Goal: Find specific page/section: Find specific page/section

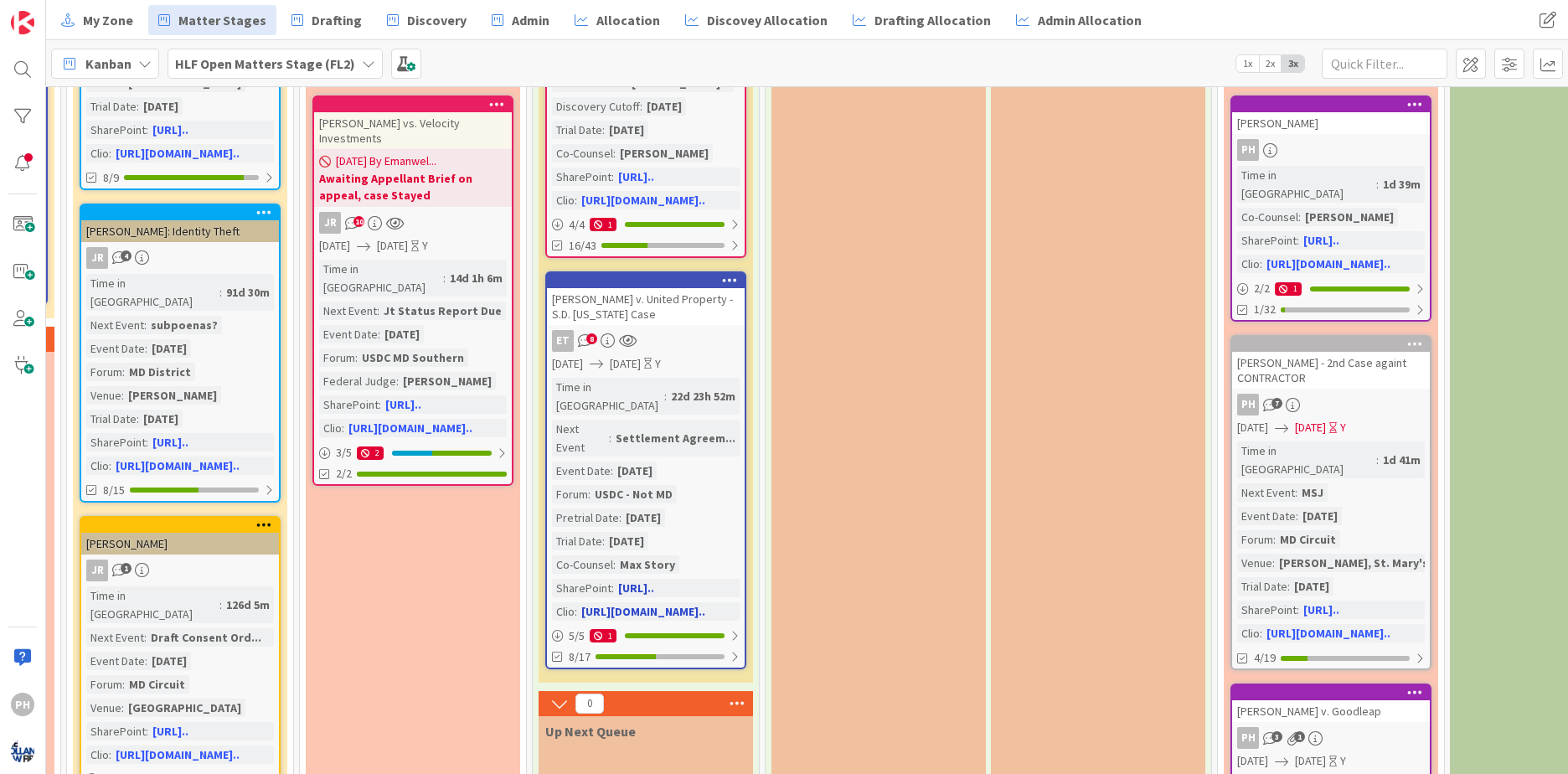
scroll to position [369, 2121]
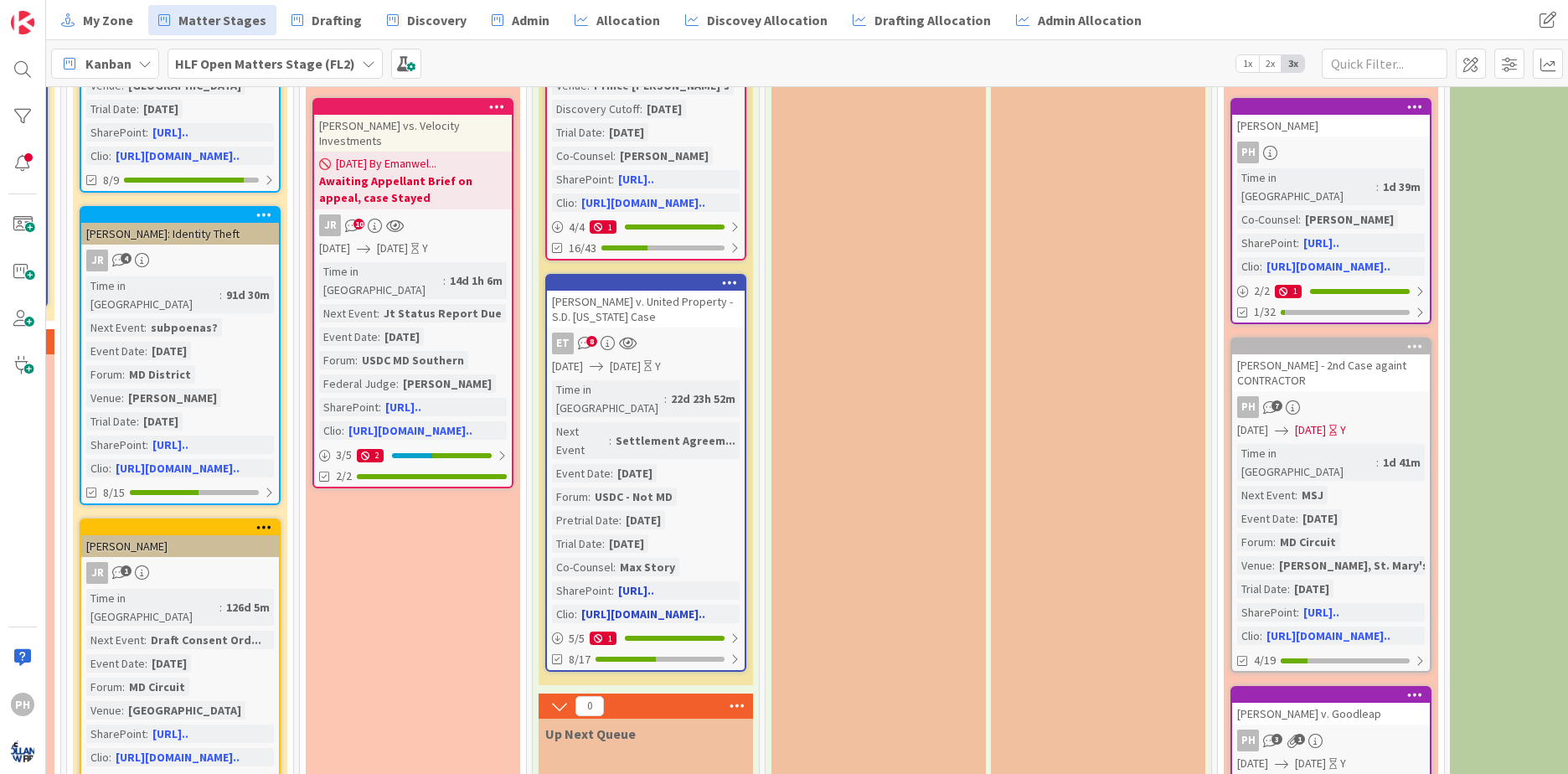
click at [644, 558] on div "Max Story" at bounding box center [647, 567] width 64 height 19
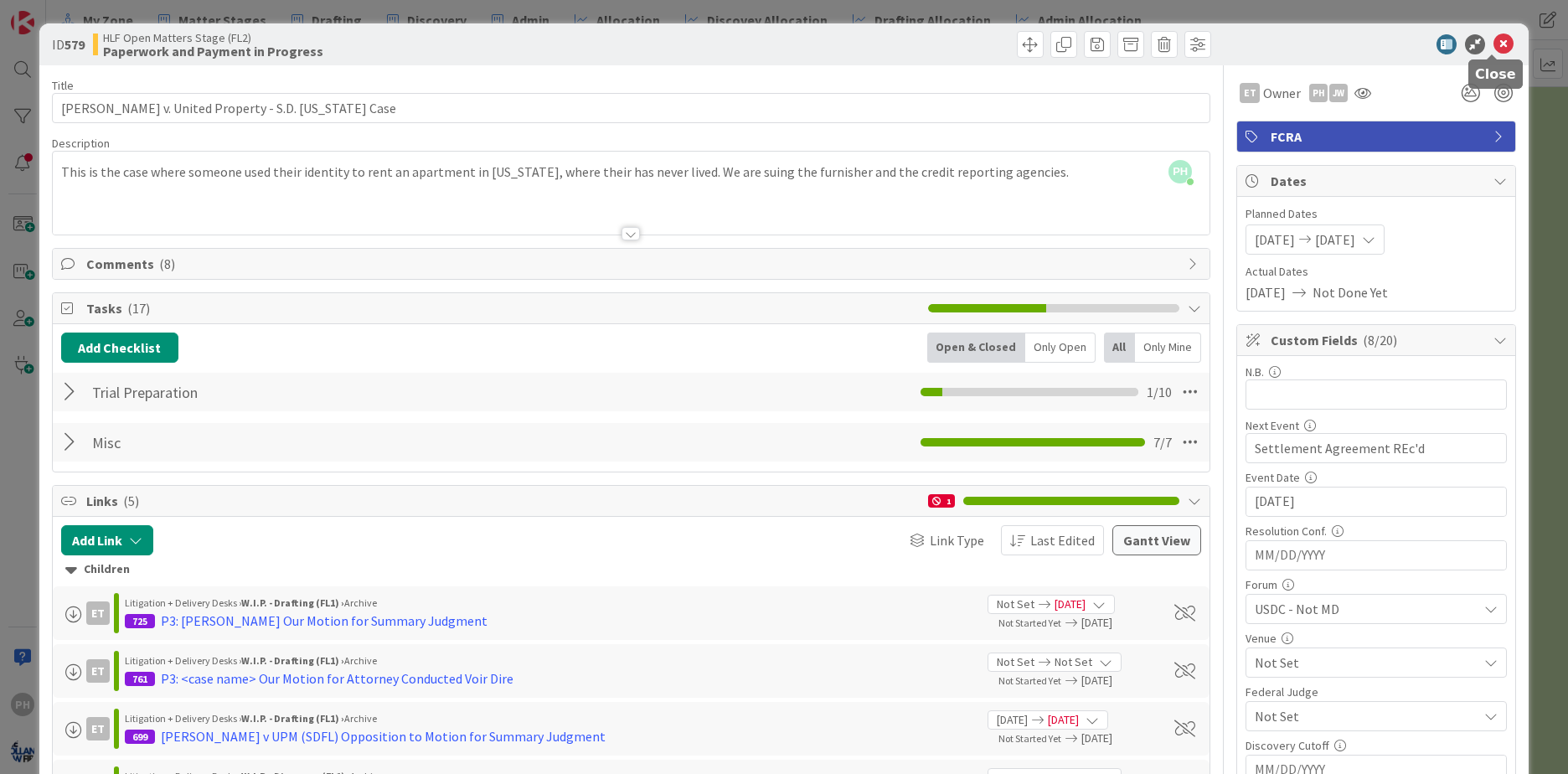
click at [1494, 48] on icon at bounding box center [1503, 44] width 20 height 20
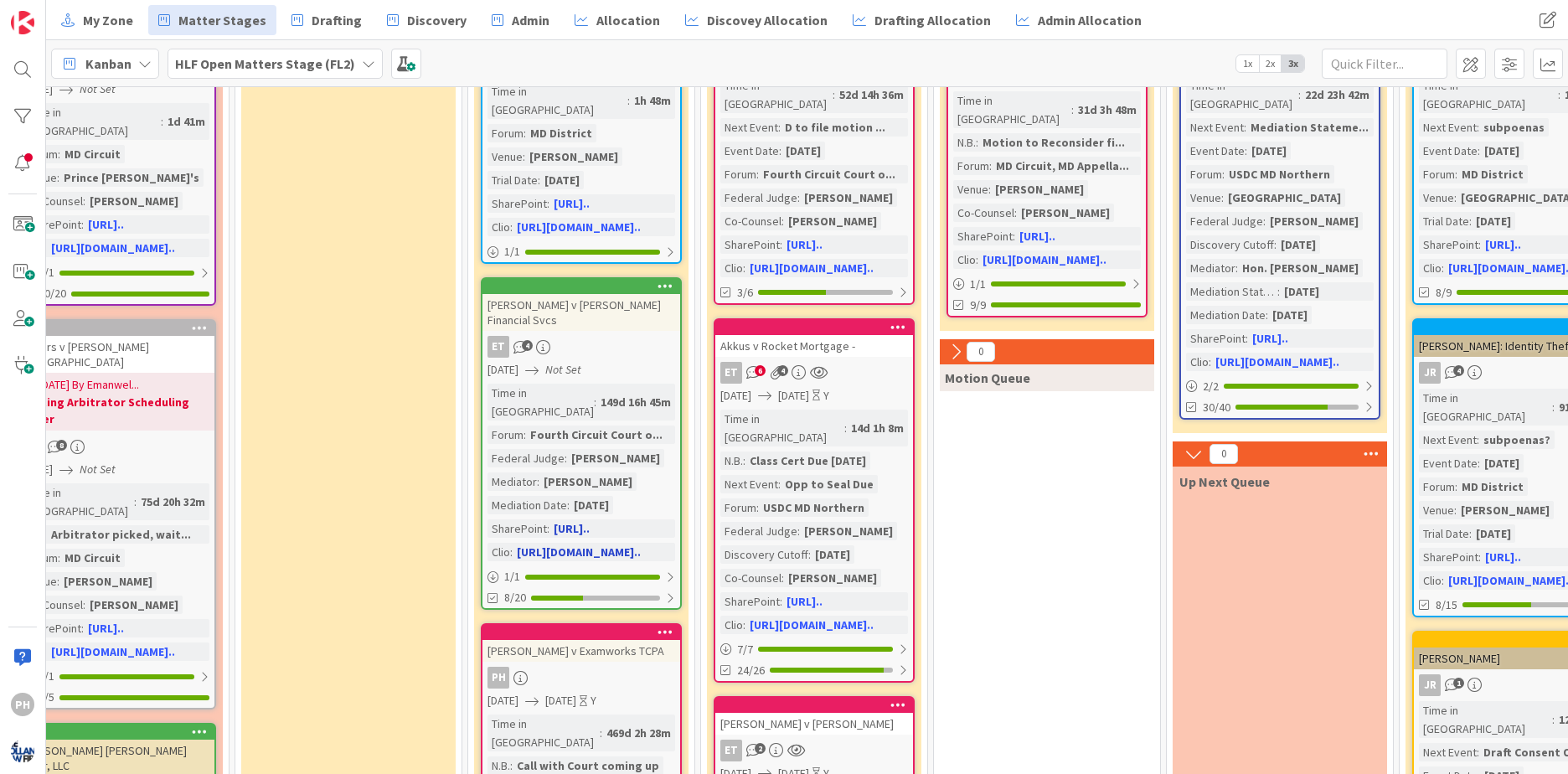
scroll to position [255, 789]
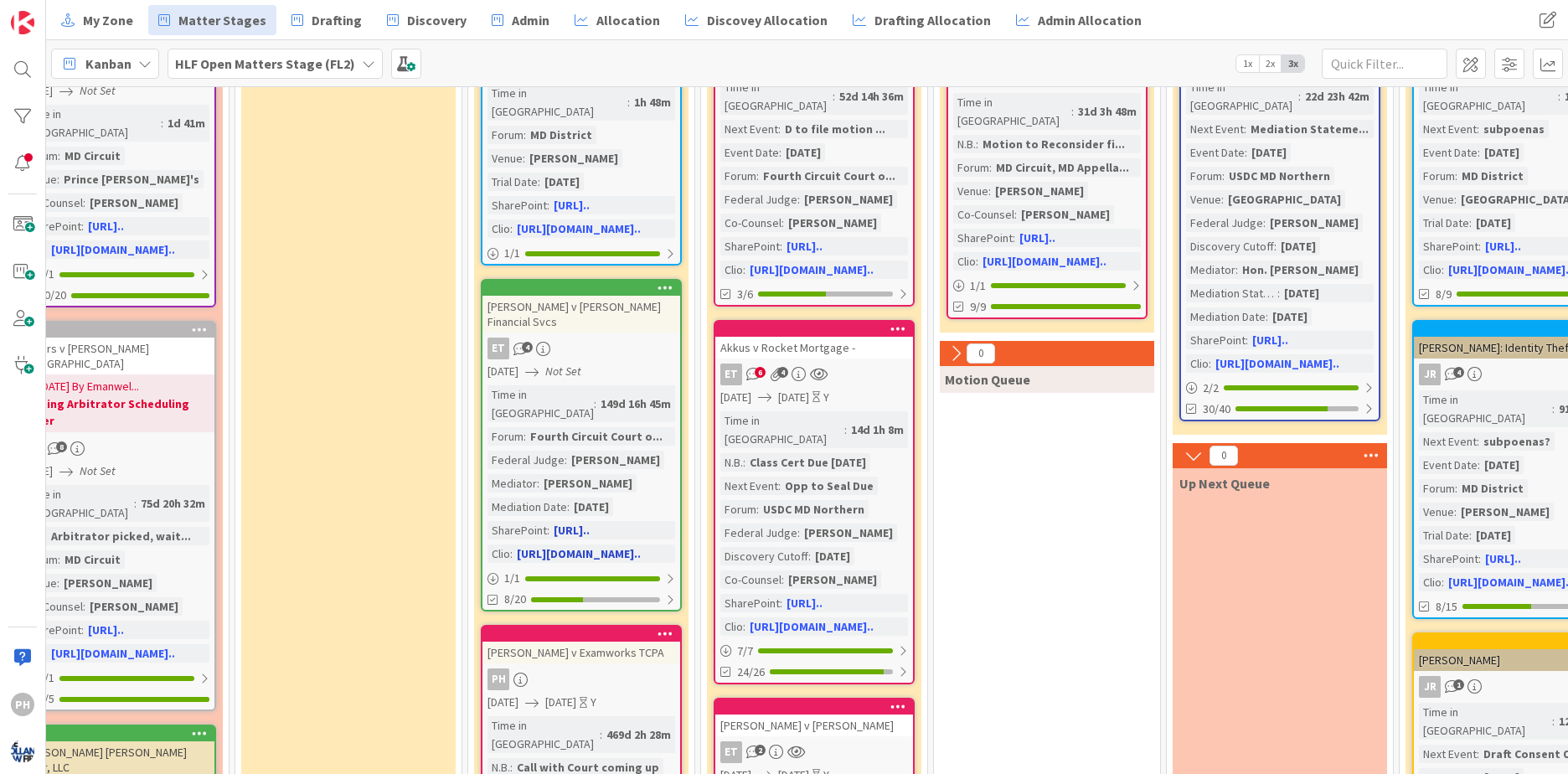
click at [572, 474] on div "[PERSON_NAME]" at bounding box center [588, 483] width 97 height 19
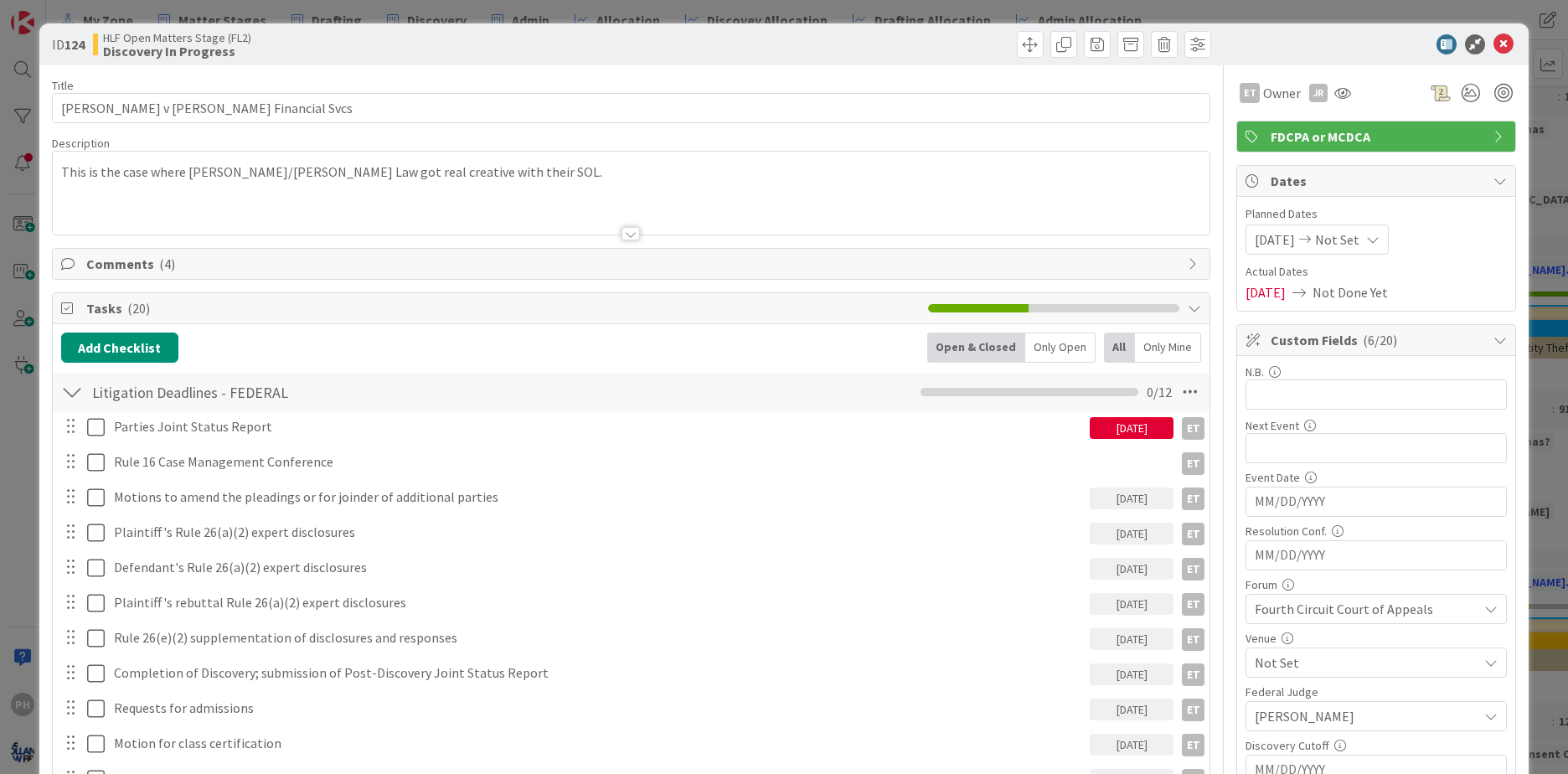
type textarea "x"
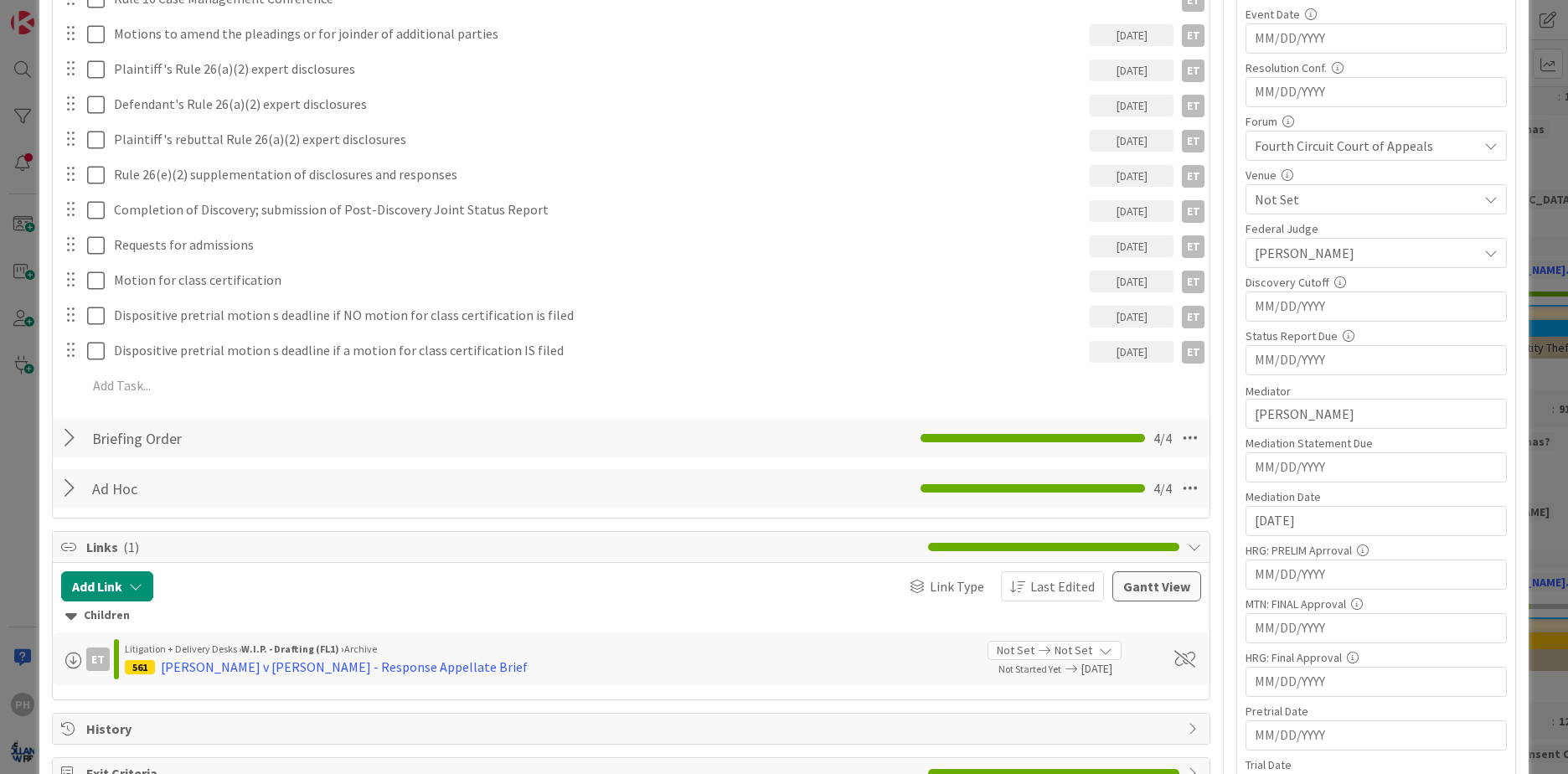
scroll to position [464, 0]
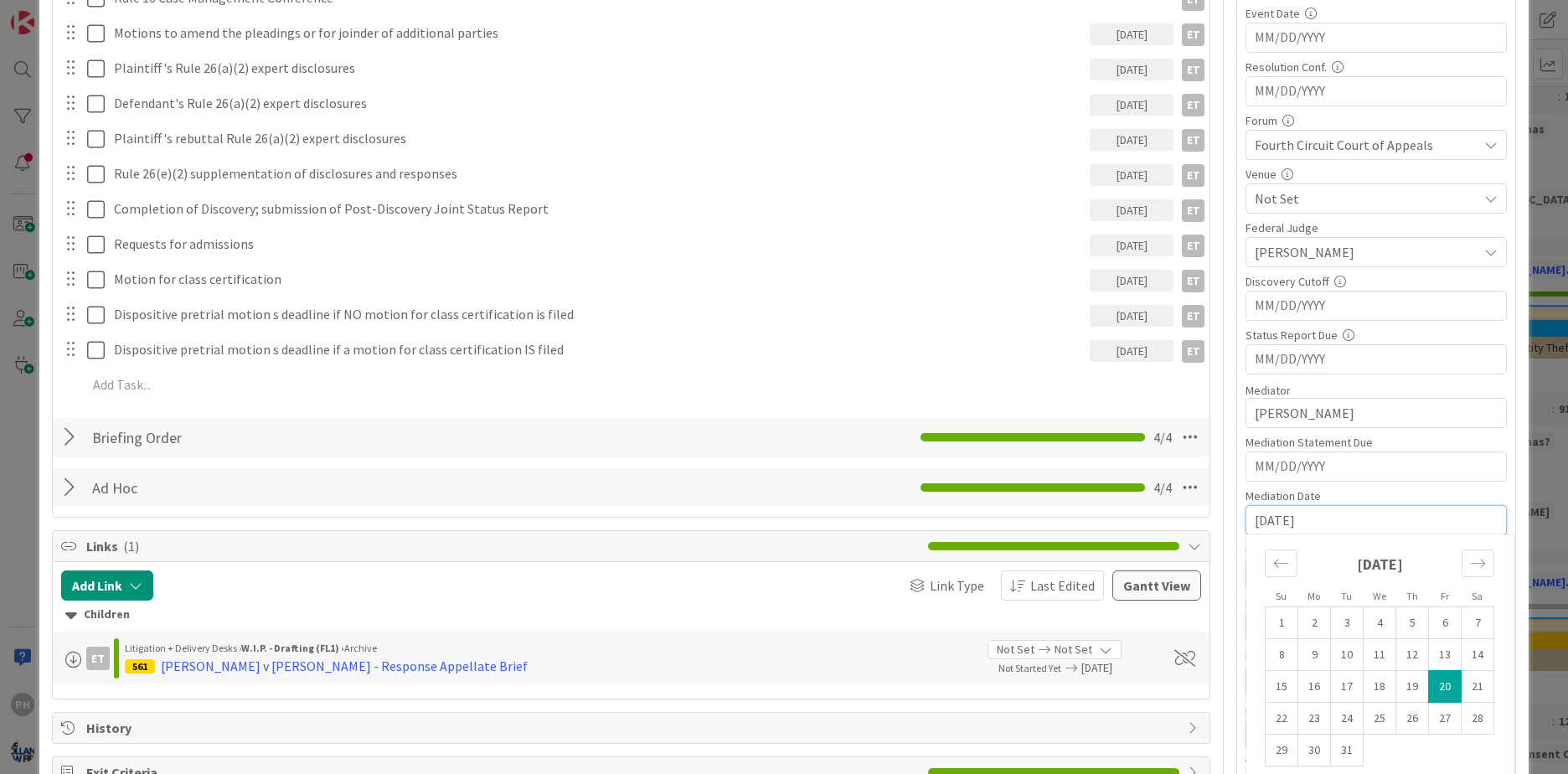
drag, startPoint x: 1316, startPoint y: 519, endPoint x: 1182, endPoint y: 508, distance: 134.5
click at [1182, 508] on div "Title 38 / 128 [PERSON_NAME] v [PERSON_NAME] Financial Svcs Description PH [PER…" at bounding box center [784, 474] width 1464 height 1744
type textarea "x"
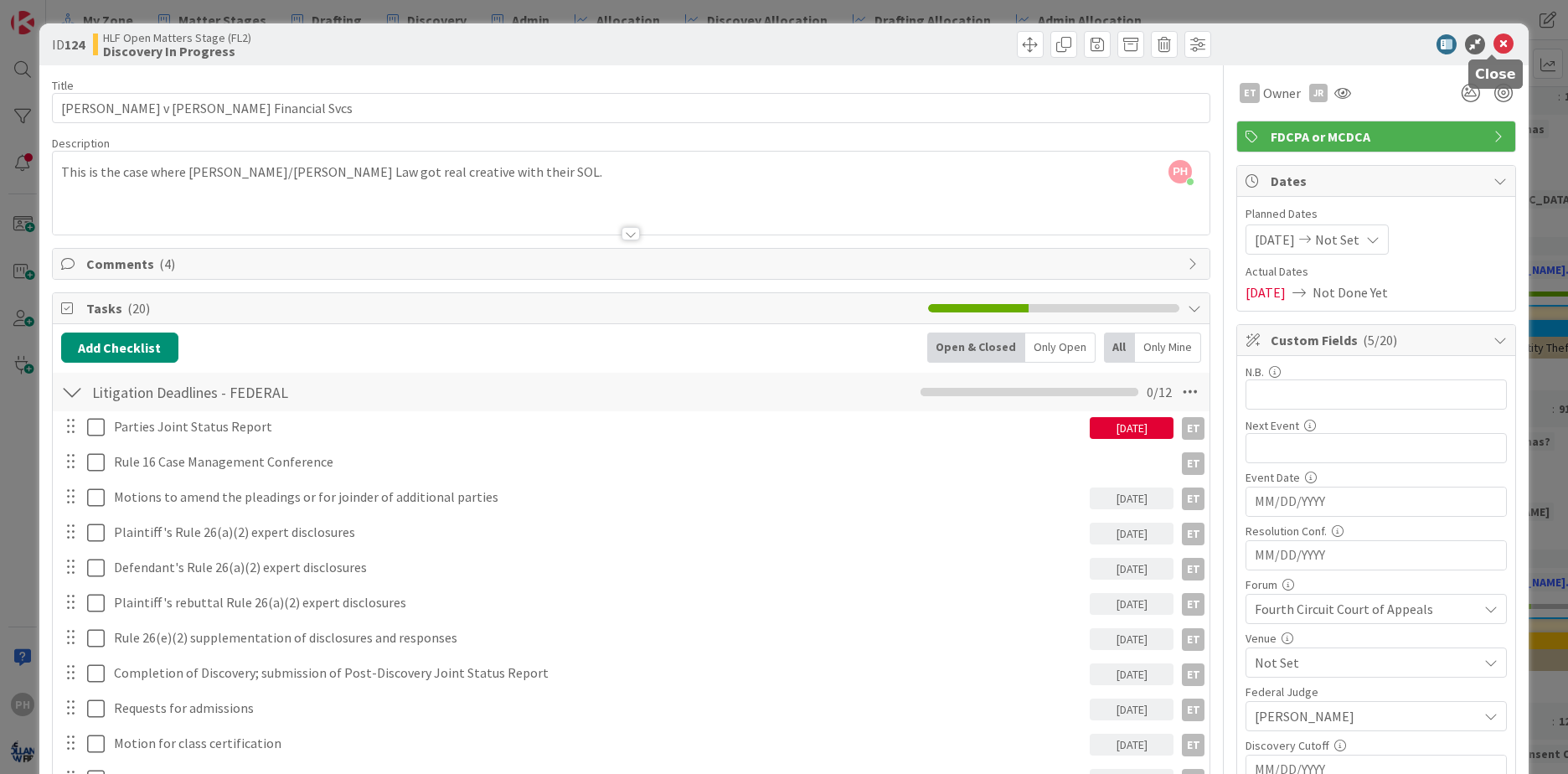
click at [1494, 39] on icon at bounding box center [1503, 44] width 20 height 20
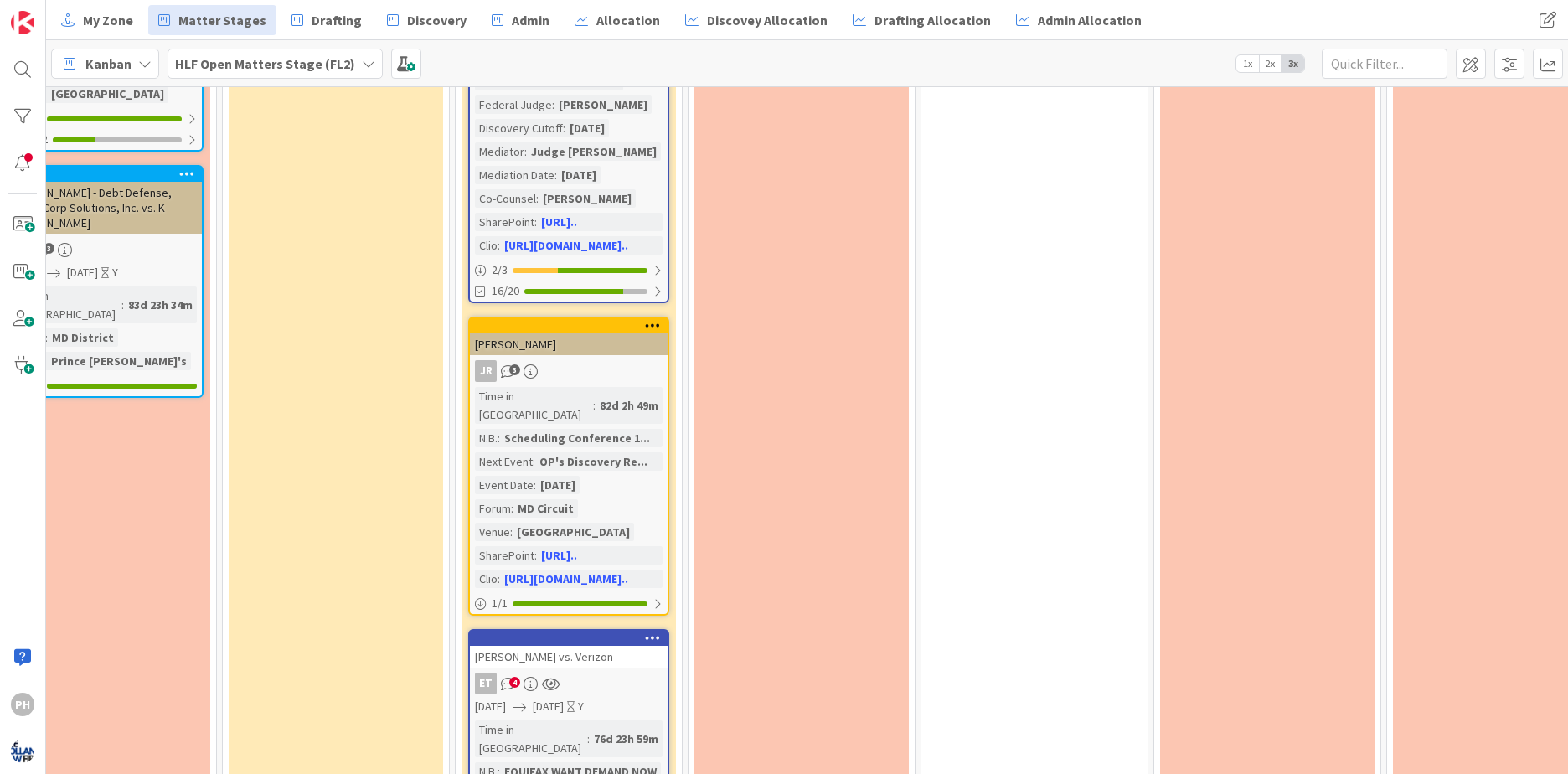
scroll to position [3248, 802]
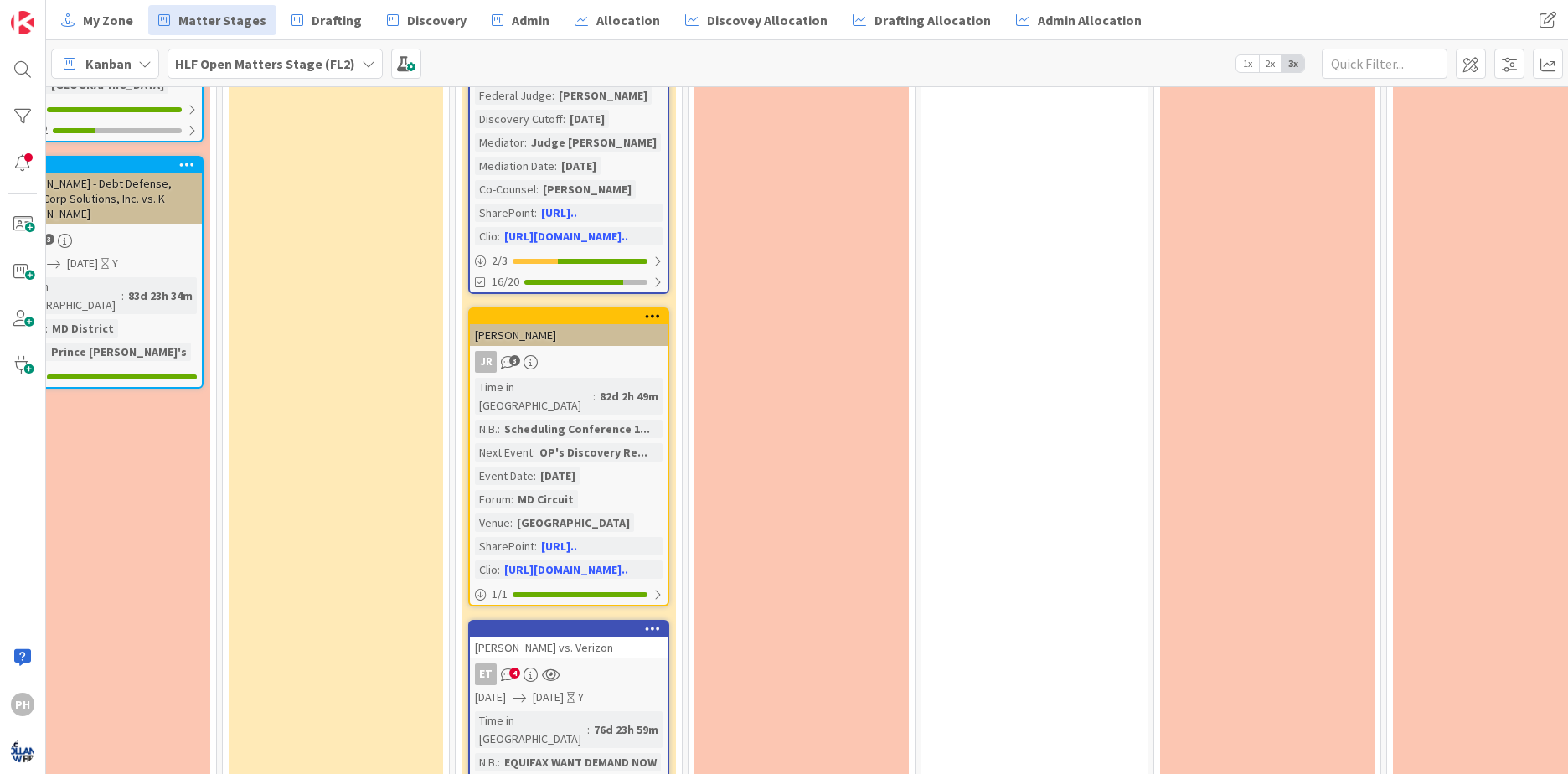
click at [589, 720] on div "76d 23h 59m" at bounding box center [625, 729] width 73 height 19
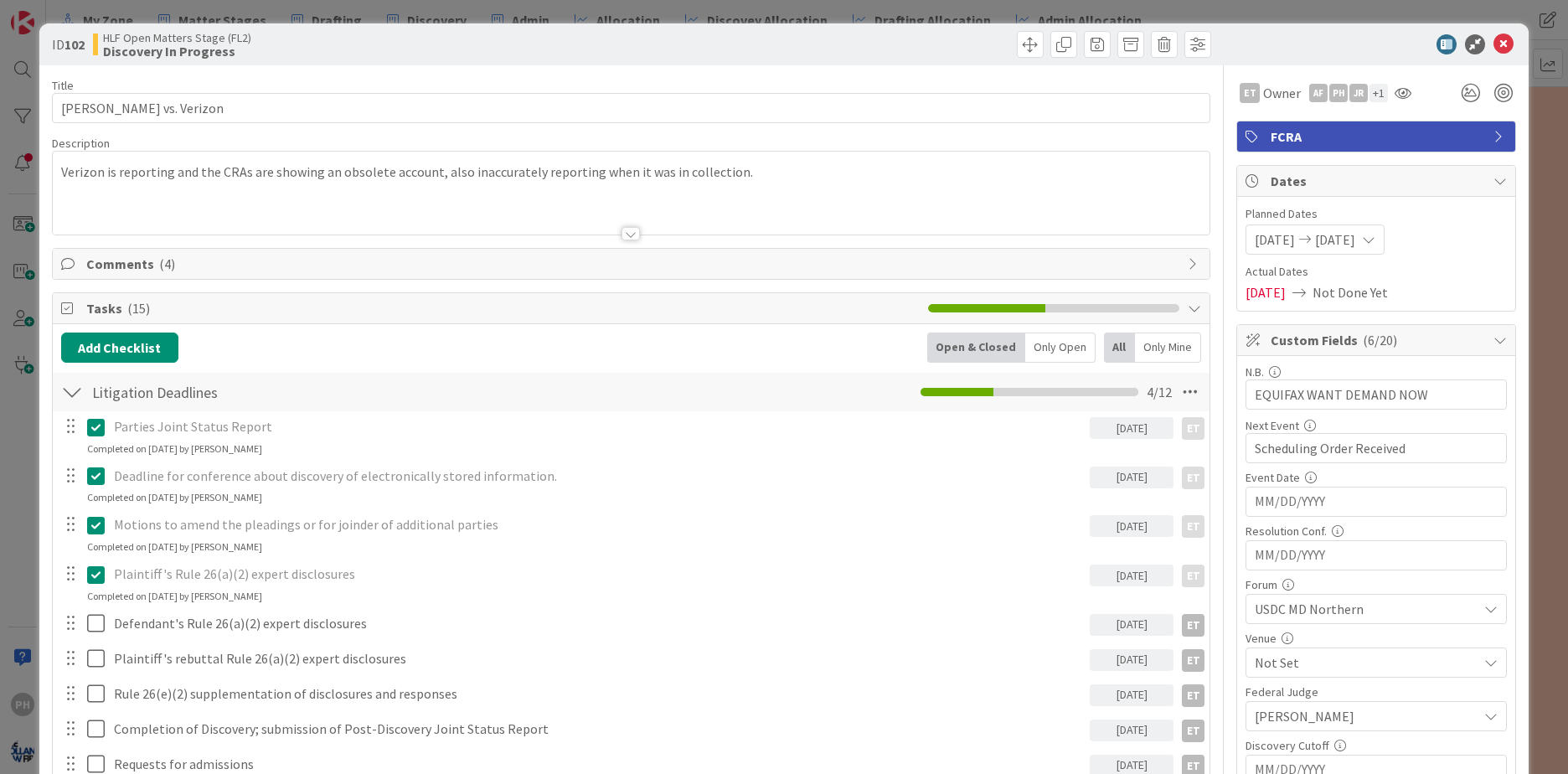
type textarea "x"
drag, startPoint x: 1243, startPoint y: 396, endPoint x: 1511, endPoint y: 360, distance: 270.4
type textarea "x"
drag, startPoint x: 1242, startPoint y: 448, endPoint x: 1604, endPoint y: 402, distance: 364.9
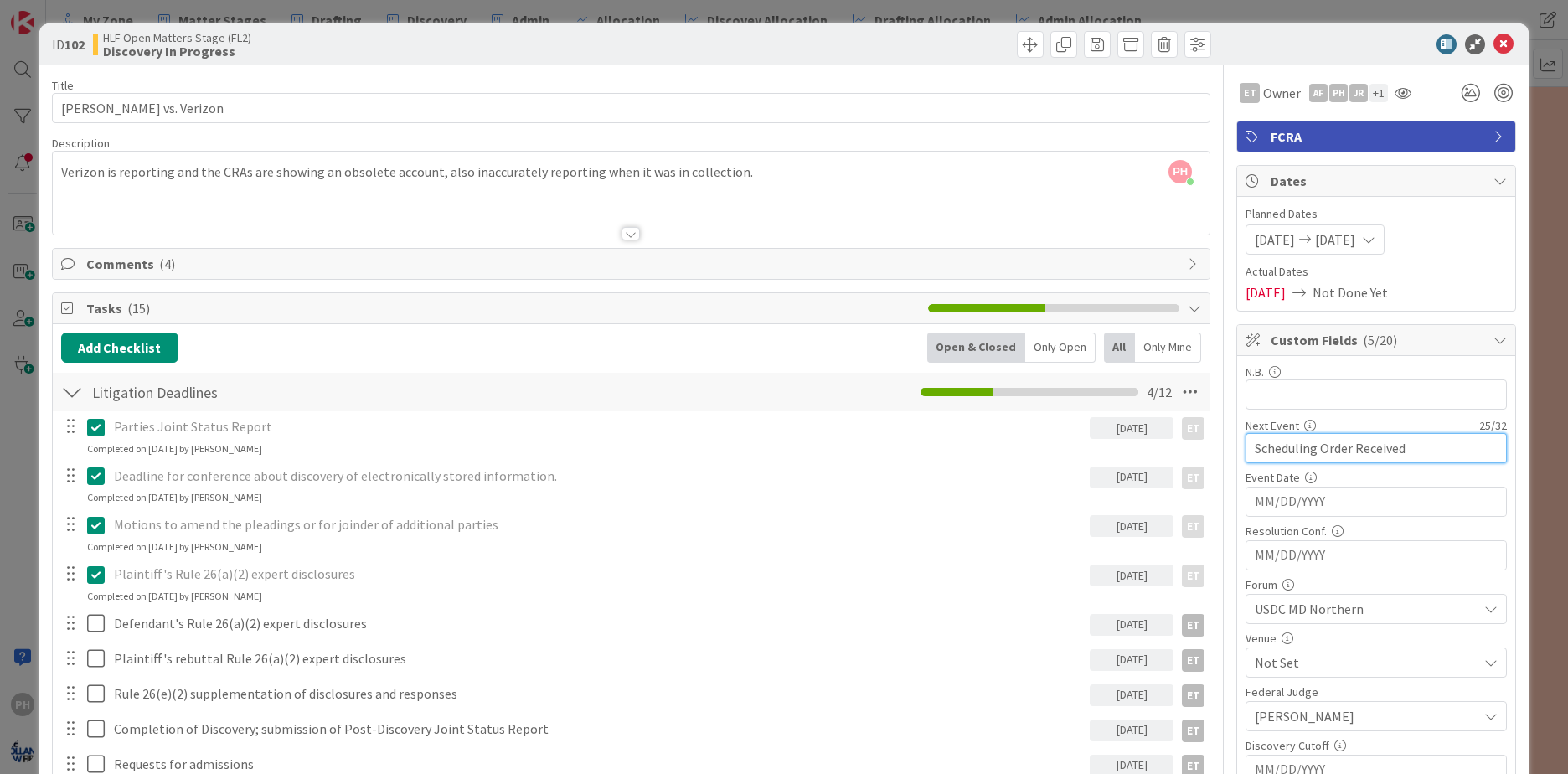
click at [1567, 402] on html "PH My Zone Matter Stages Drafting Discovery Admin Allocation Discovey Allocatio…" at bounding box center [784, 387] width 1568 height 774
type textarea "x"
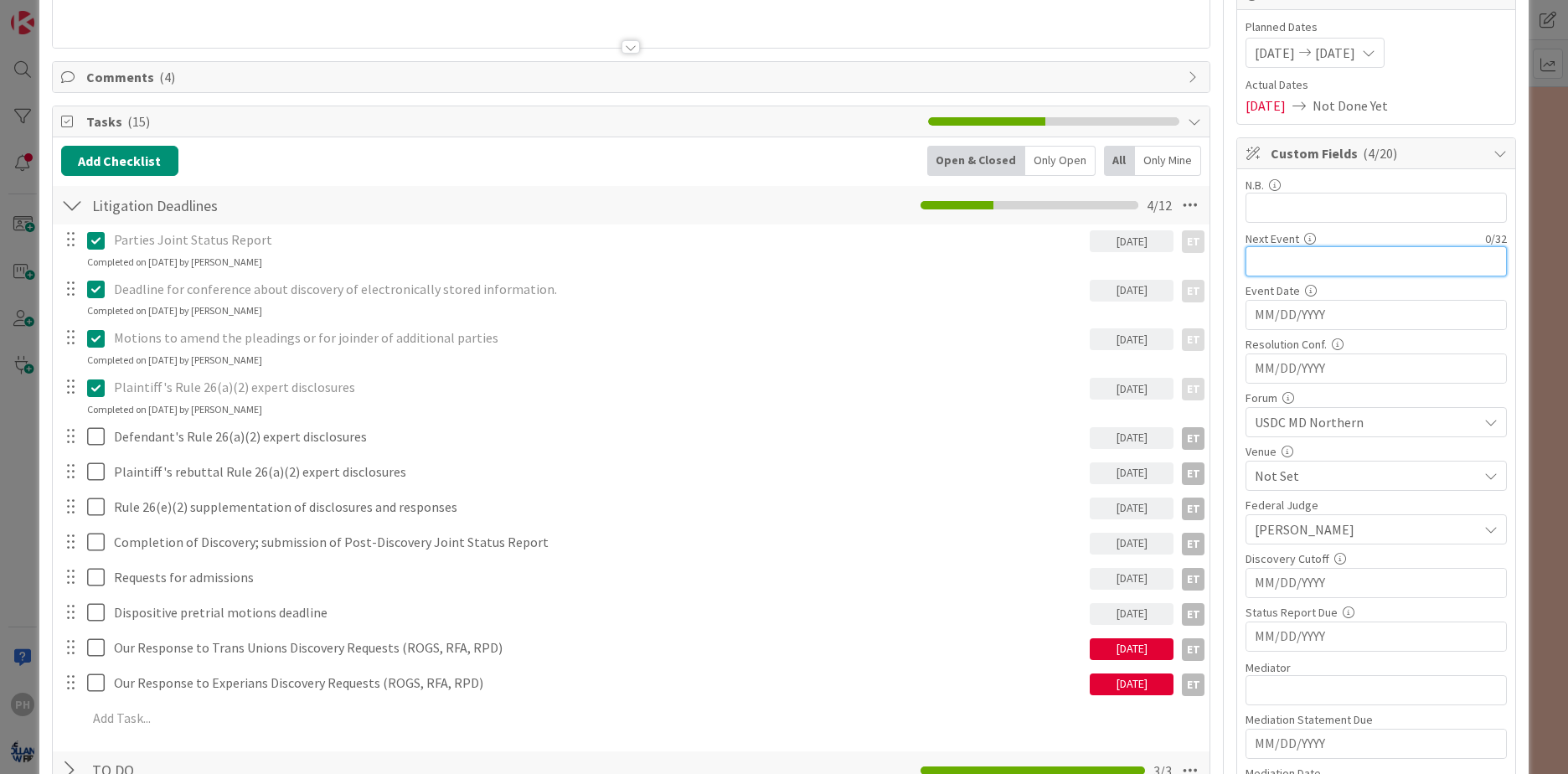
scroll to position [246, 0]
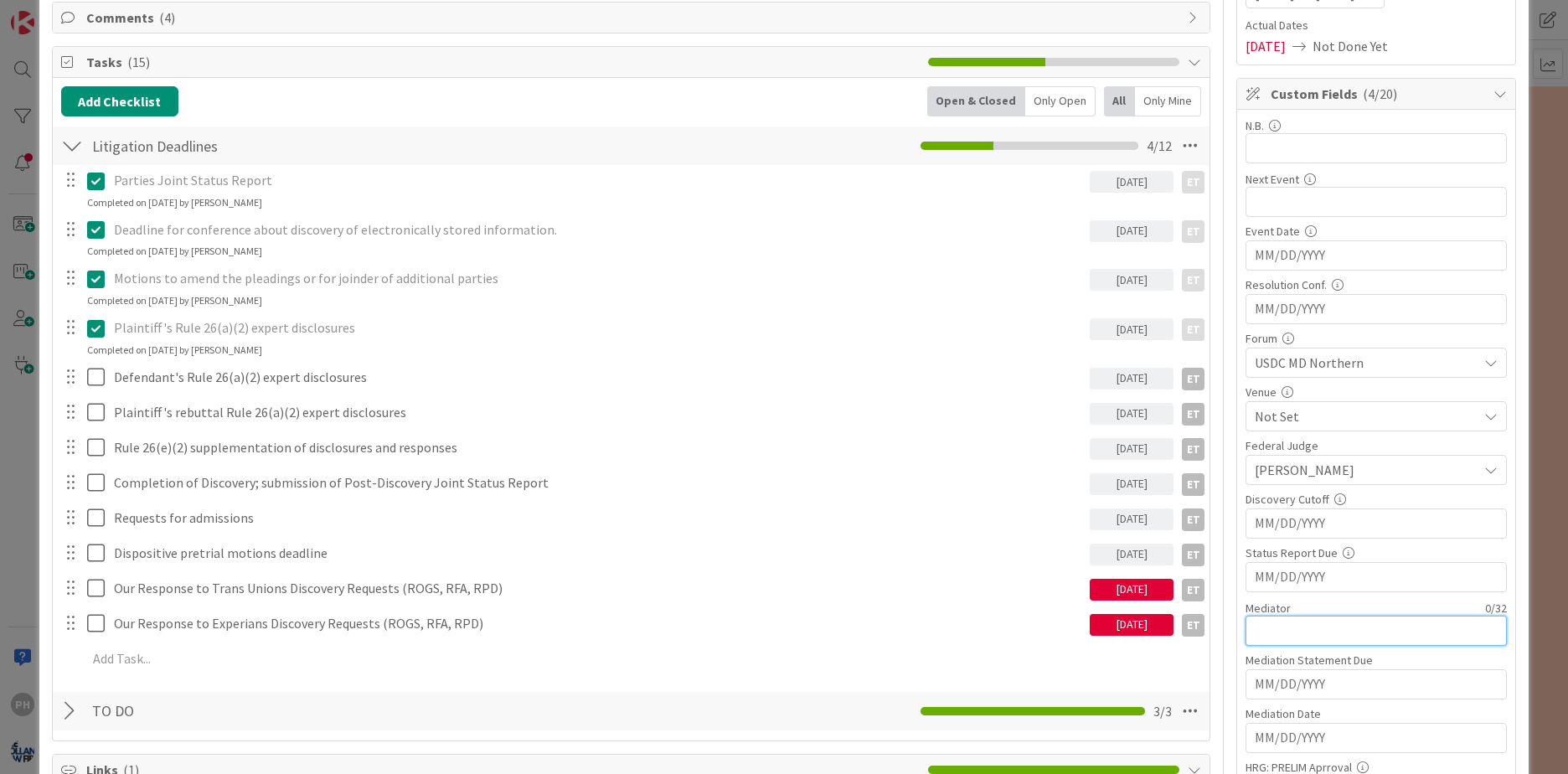
click at [1332, 625] on input "text" at bounding box center [1375, 631] width 261 height 30
type input "J"
type textarea "x"
type input "M"
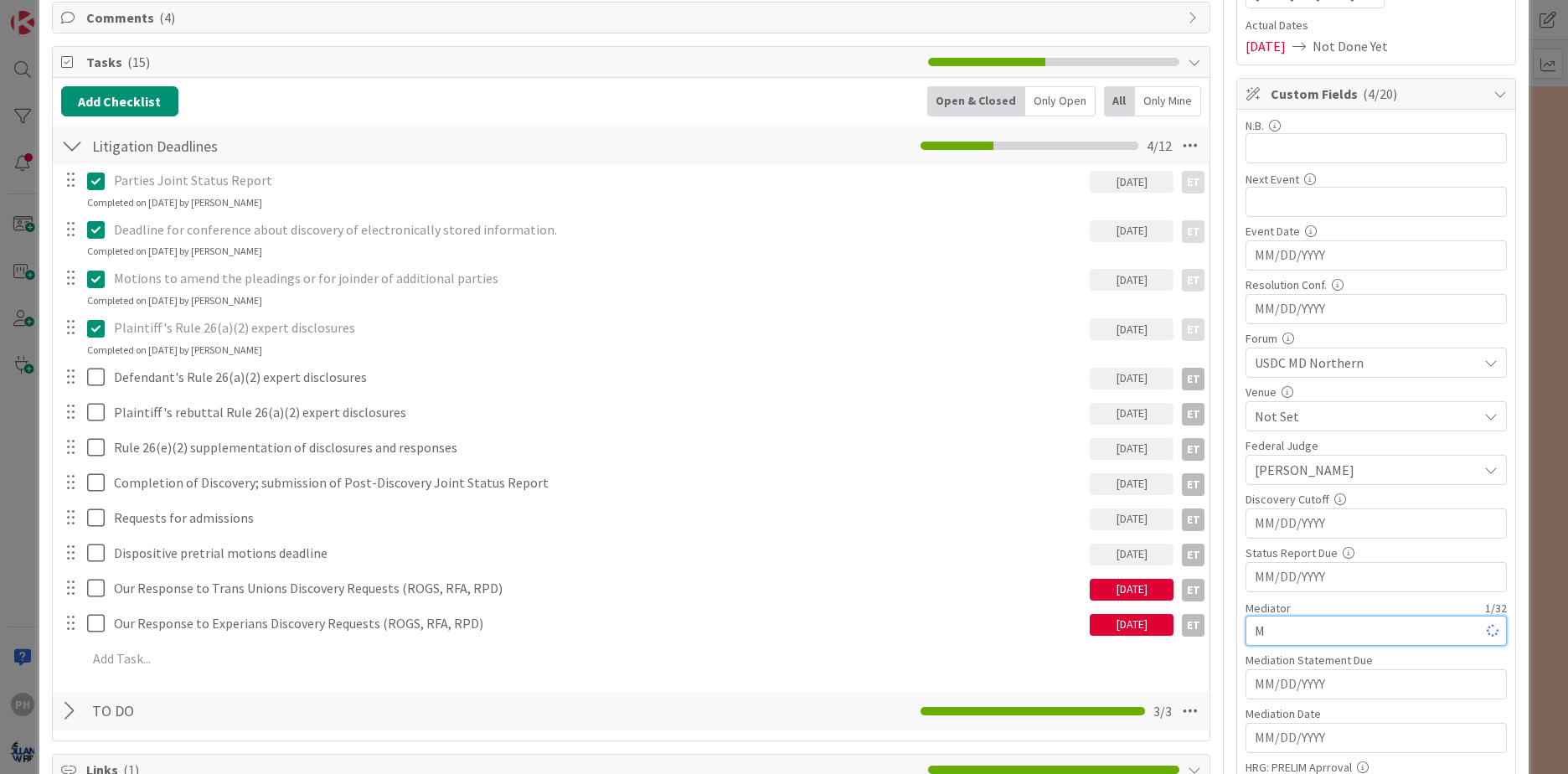
type textarea "x"
type input "Magist"
type textarea "x"
type input "Magistr"
type textarea "x"
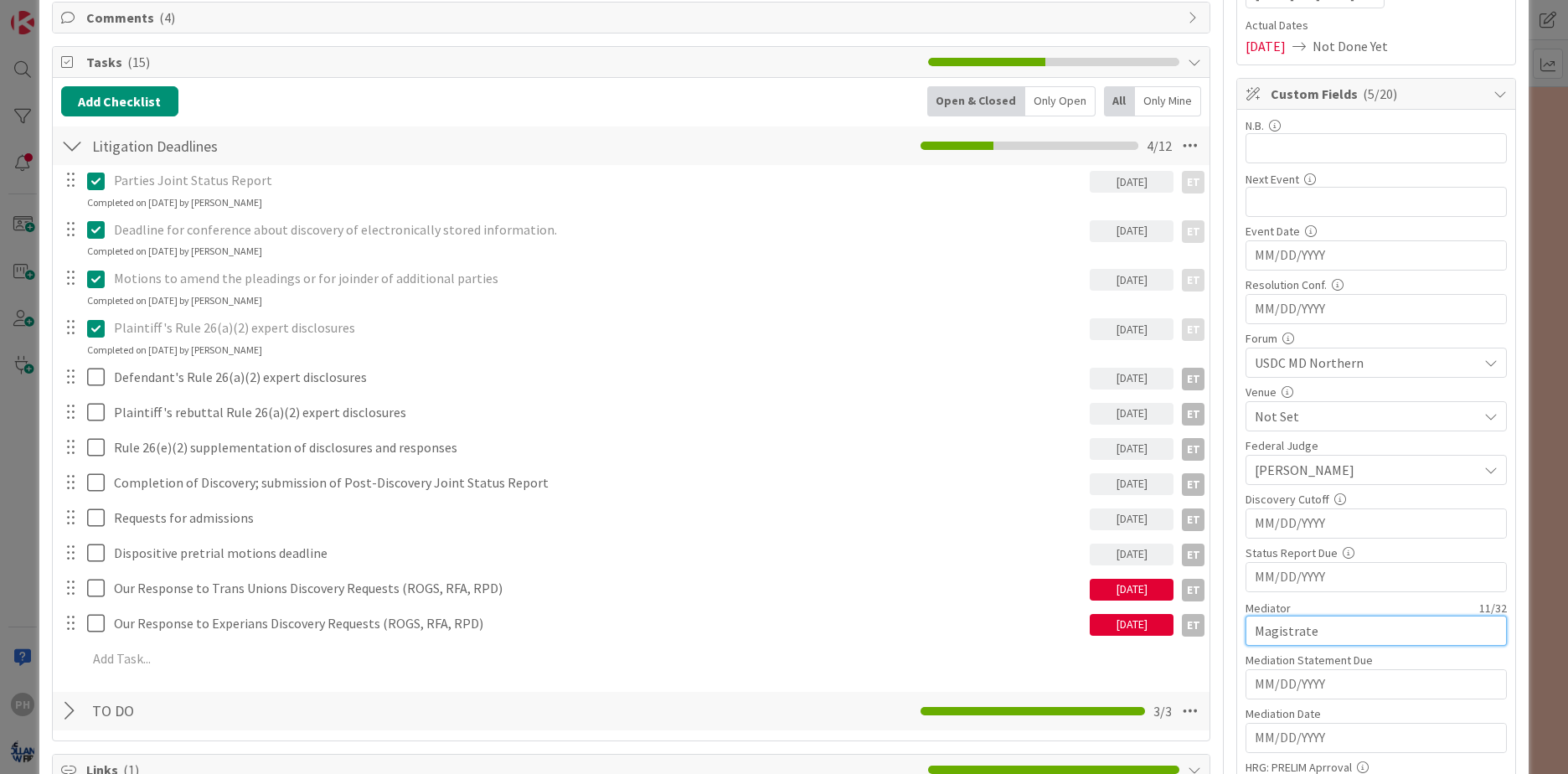
type input "Magistrate"
type textarea "x"
type input "Magistrate J"
type textarea "x"
type input "Magistrate Judg"
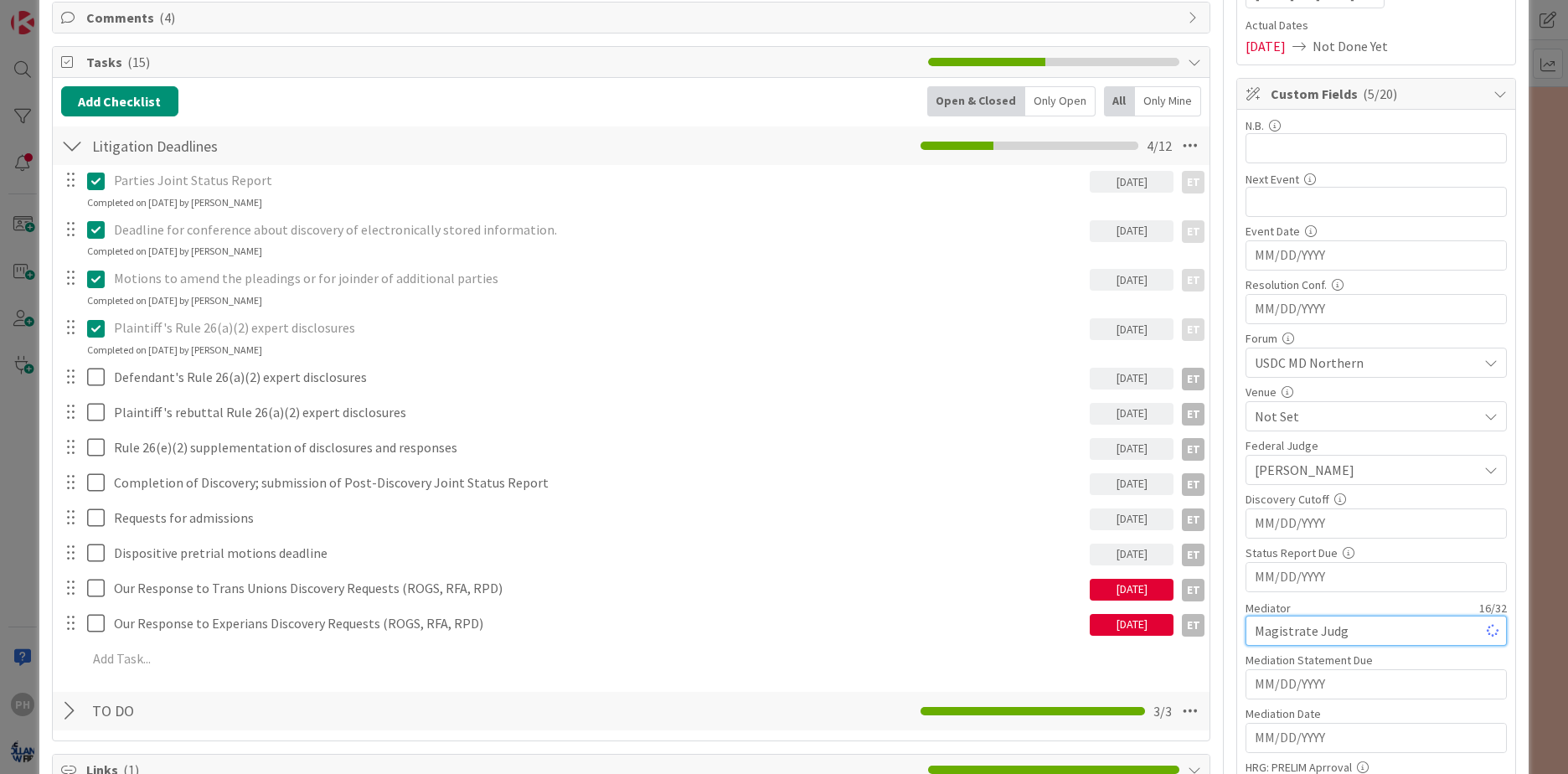
type textarea "x"
type input "Magistrate Judge"
type textarea "x"
type input "Magistrate Judge M"
type textarea "x"
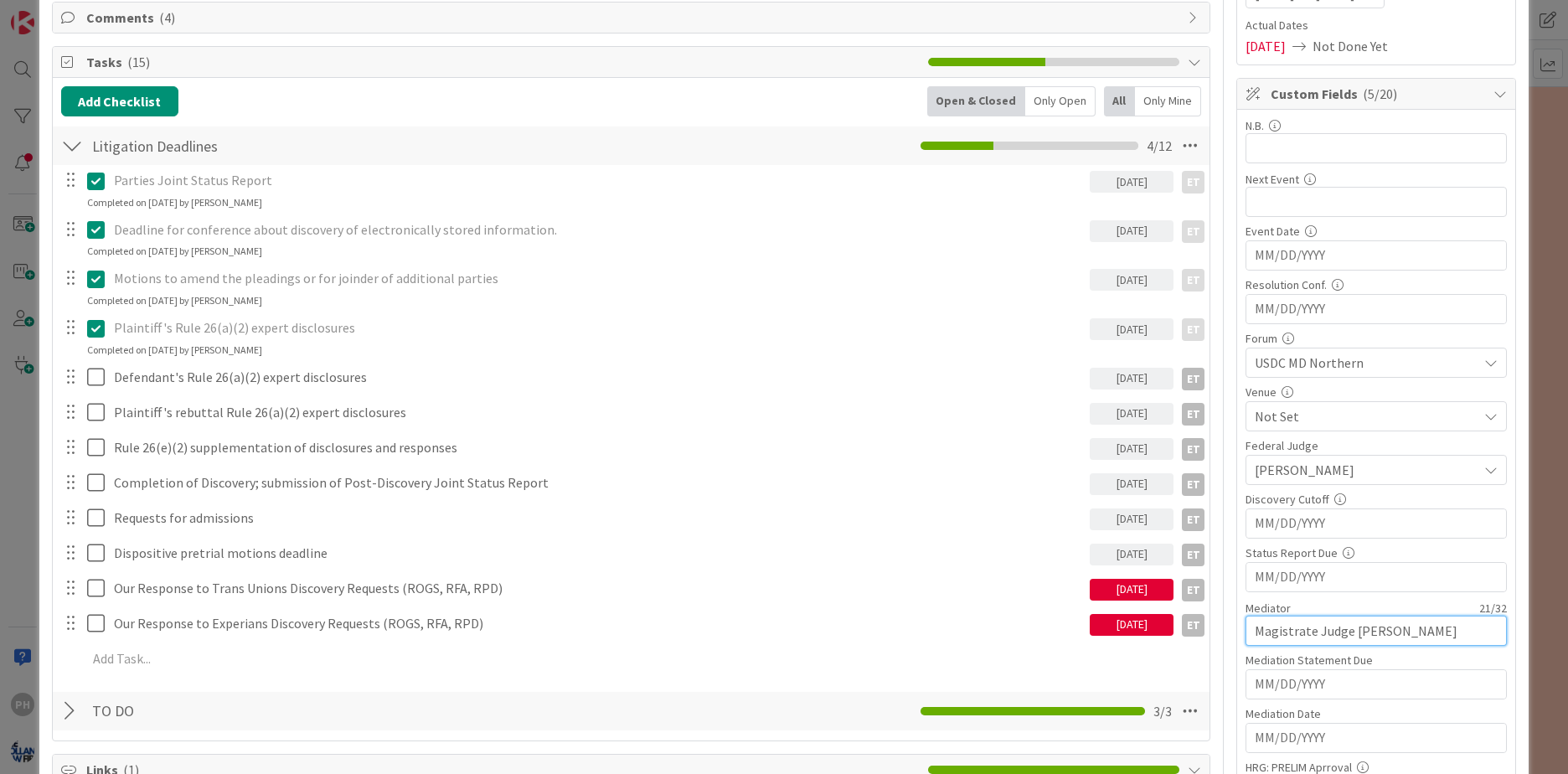
type input "Magistrate Judge [PERSON_NAME]"
type textarea "x"
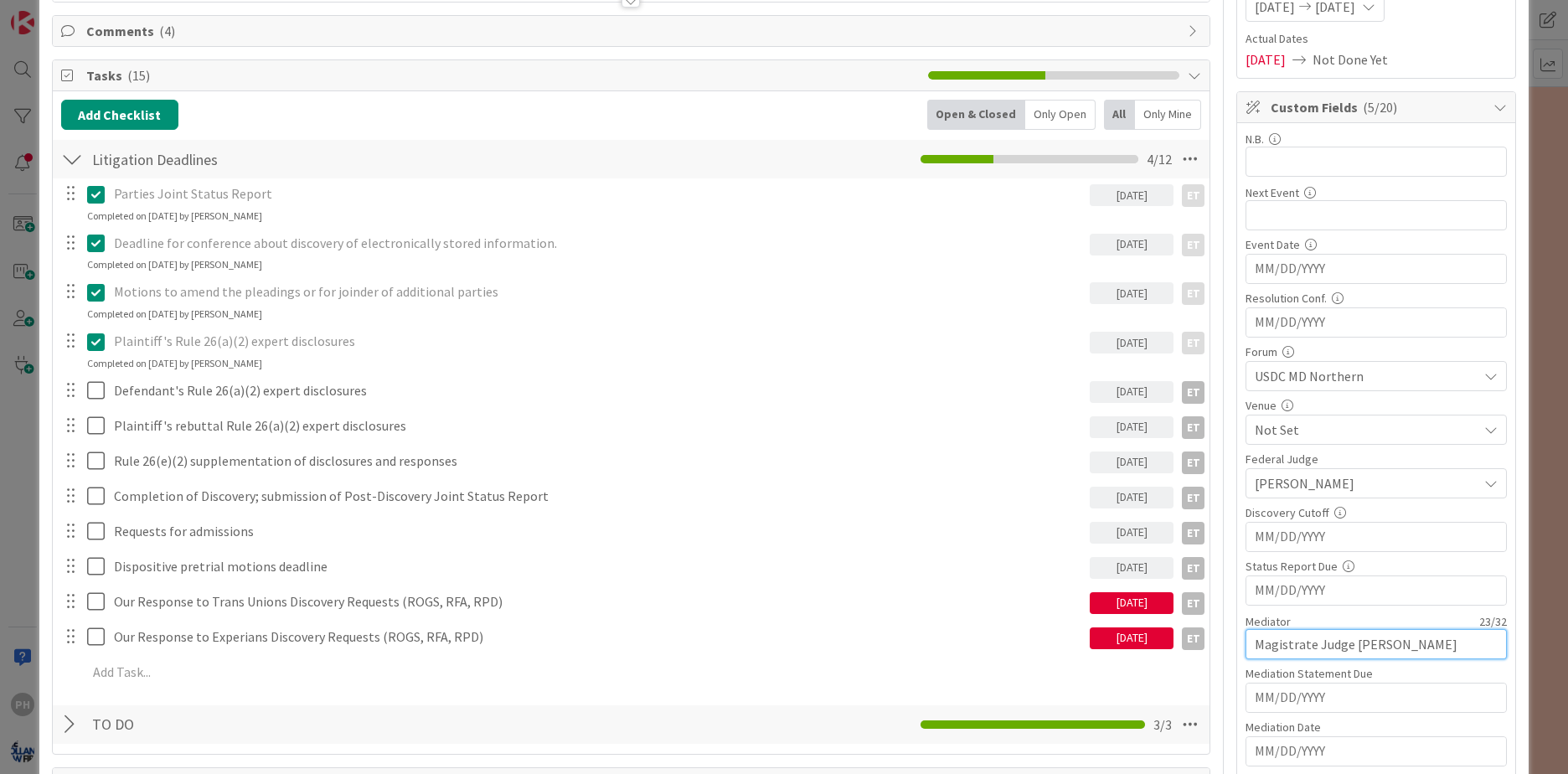
scroll to position [235, 0]
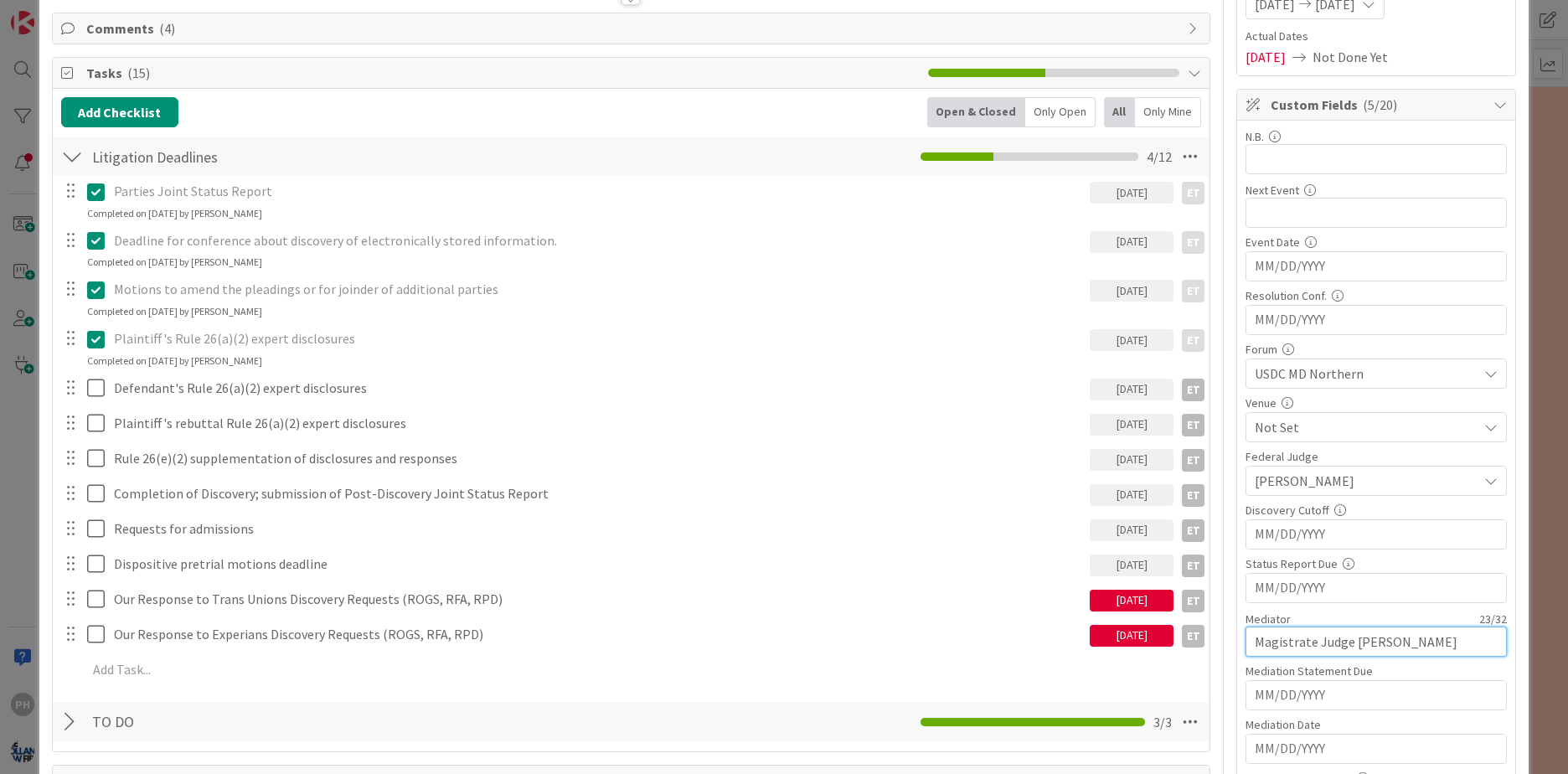
type input "Magistrate Judge [PERSON_NAME]"
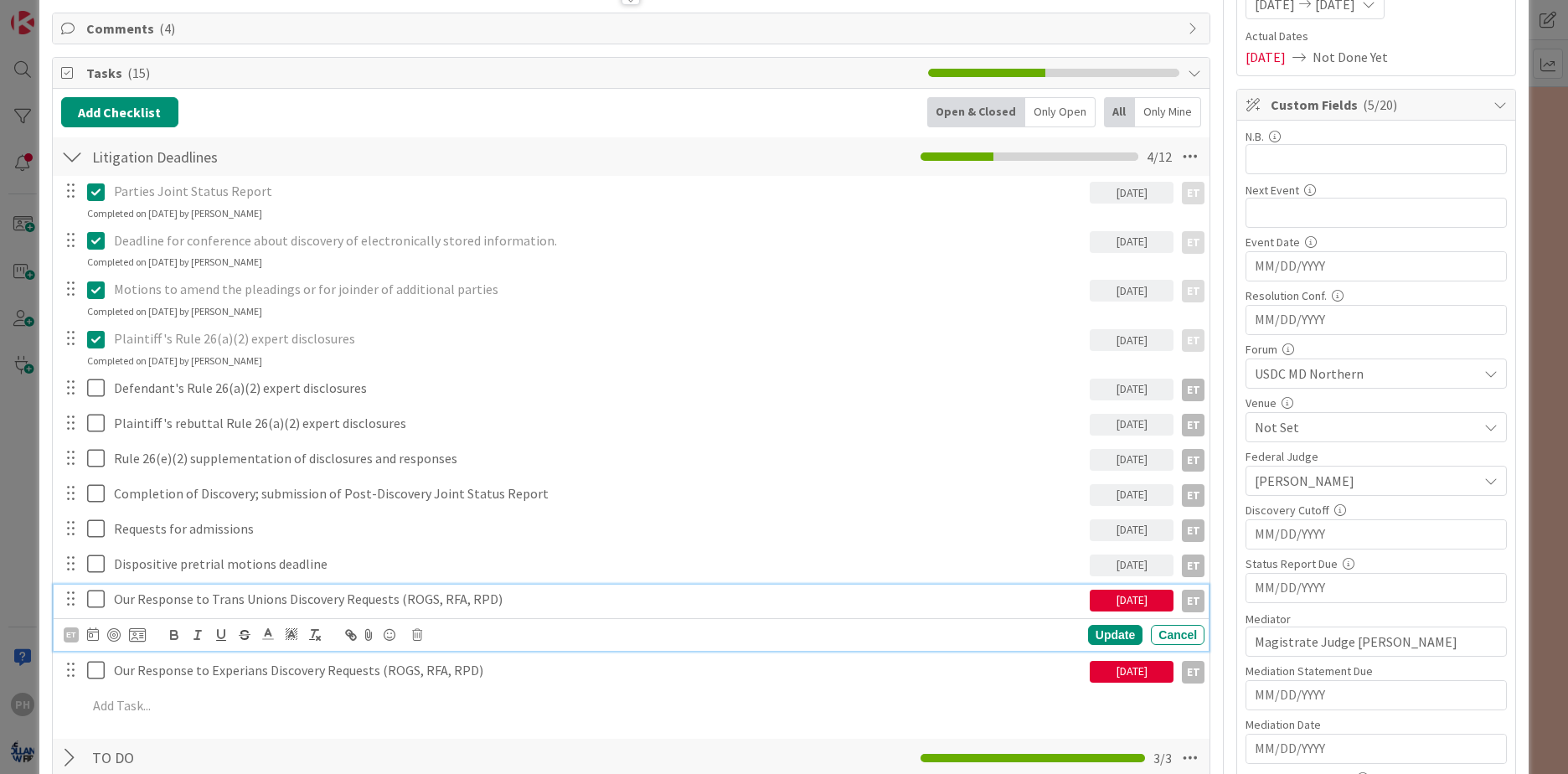
click at [97, 601] on icon at bounding box center [96, 598] width 18 height 20
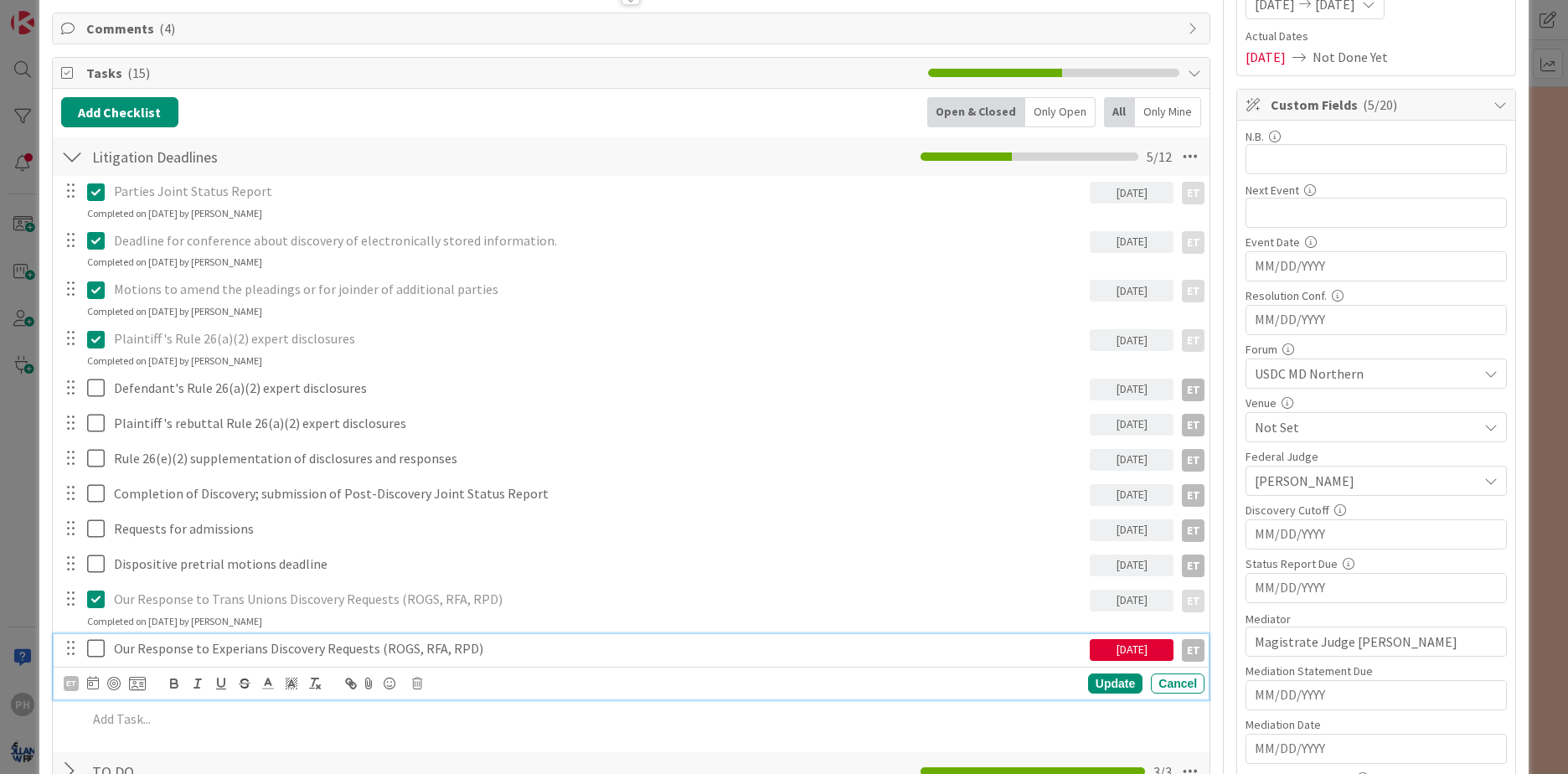
click at [96, 645] on icon at bounding box center [96, 648] width 18 height 20
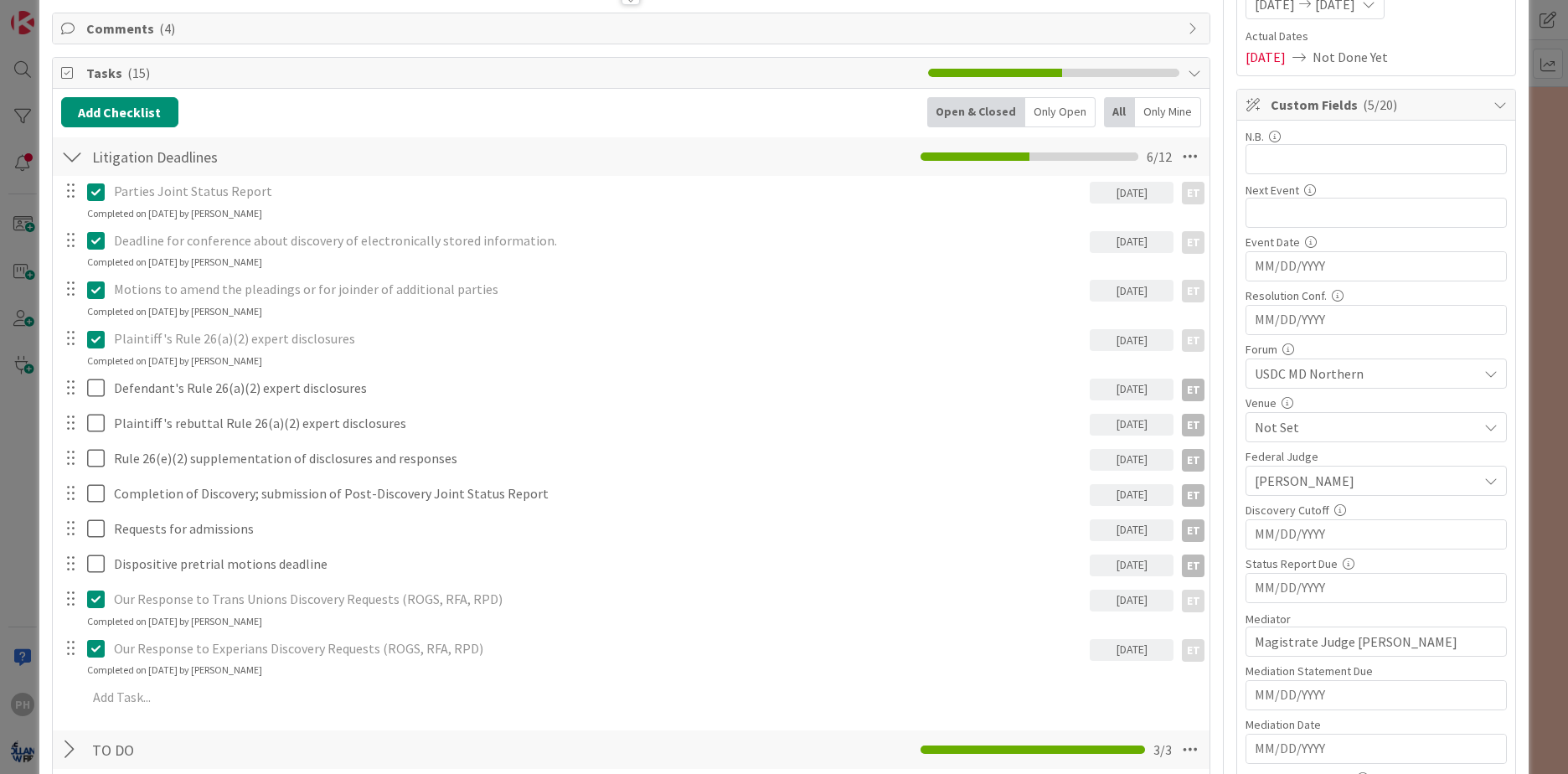
type textarea "x"
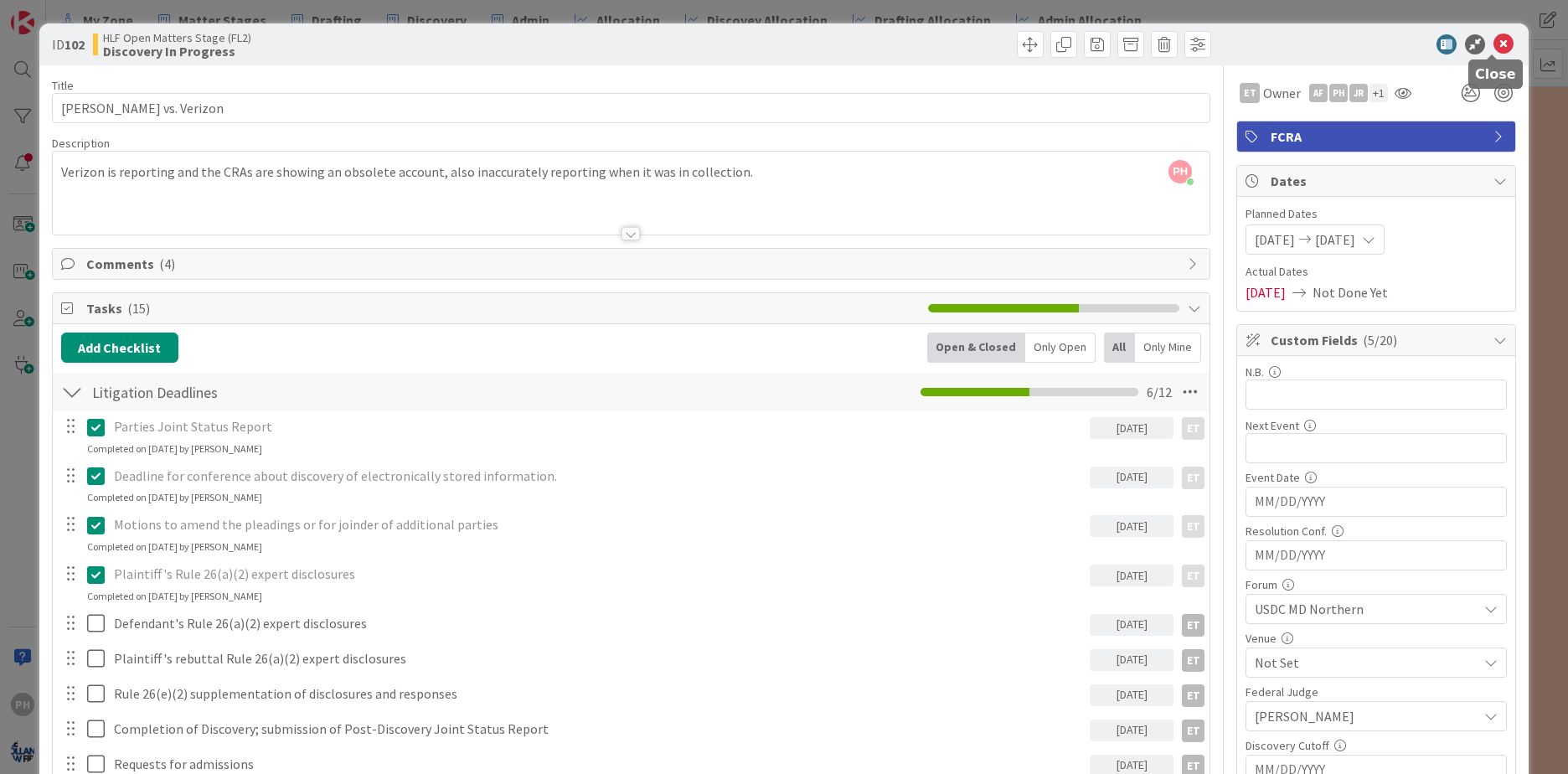
click at [1494, 39] on icon at bounding box center [1503, 44] width 20 height 20
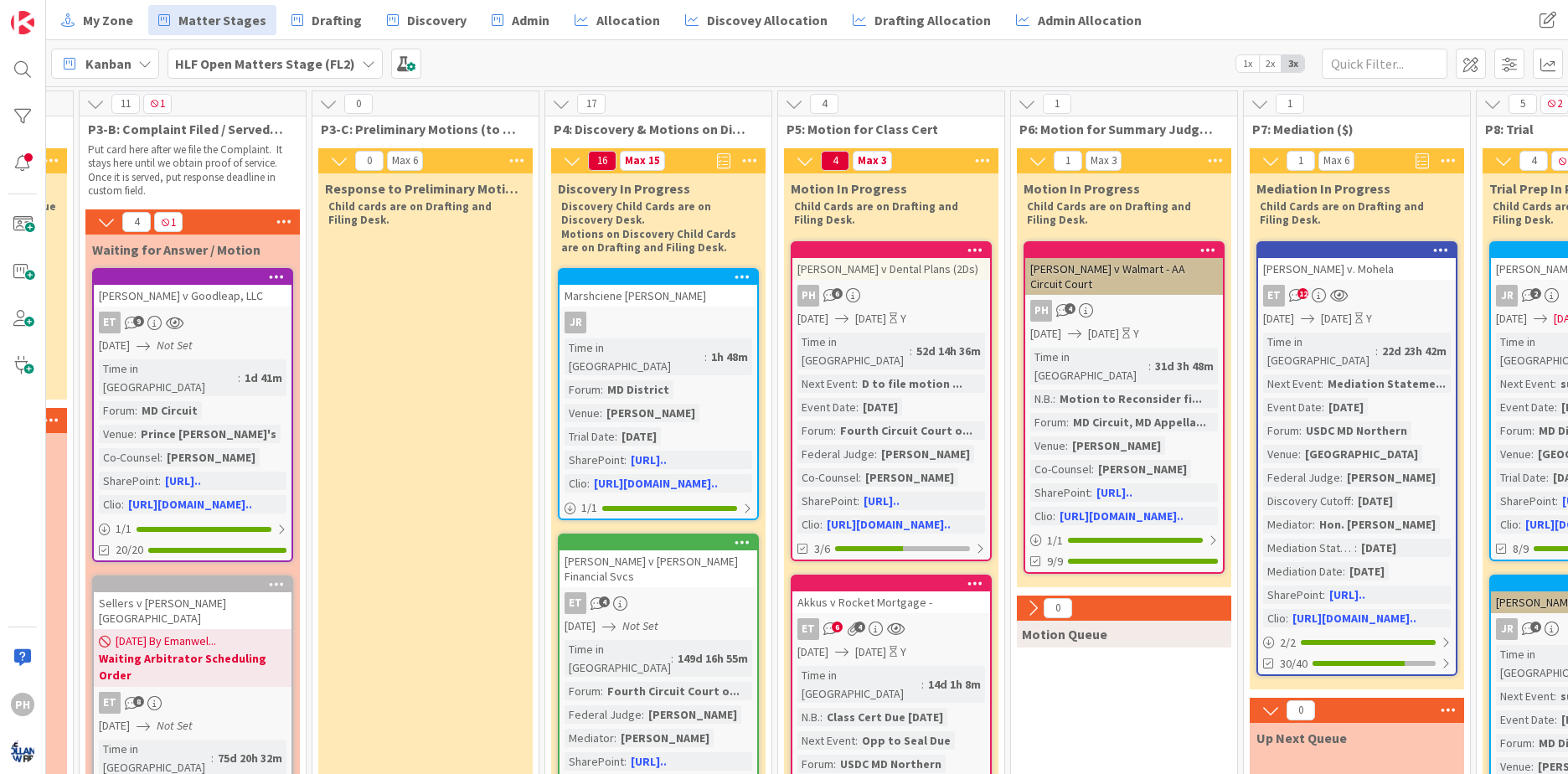
scroll to position [0, 712]
click at [1266, 57] on span "2x" at bounding box center [1269, 64] width 22 height 17
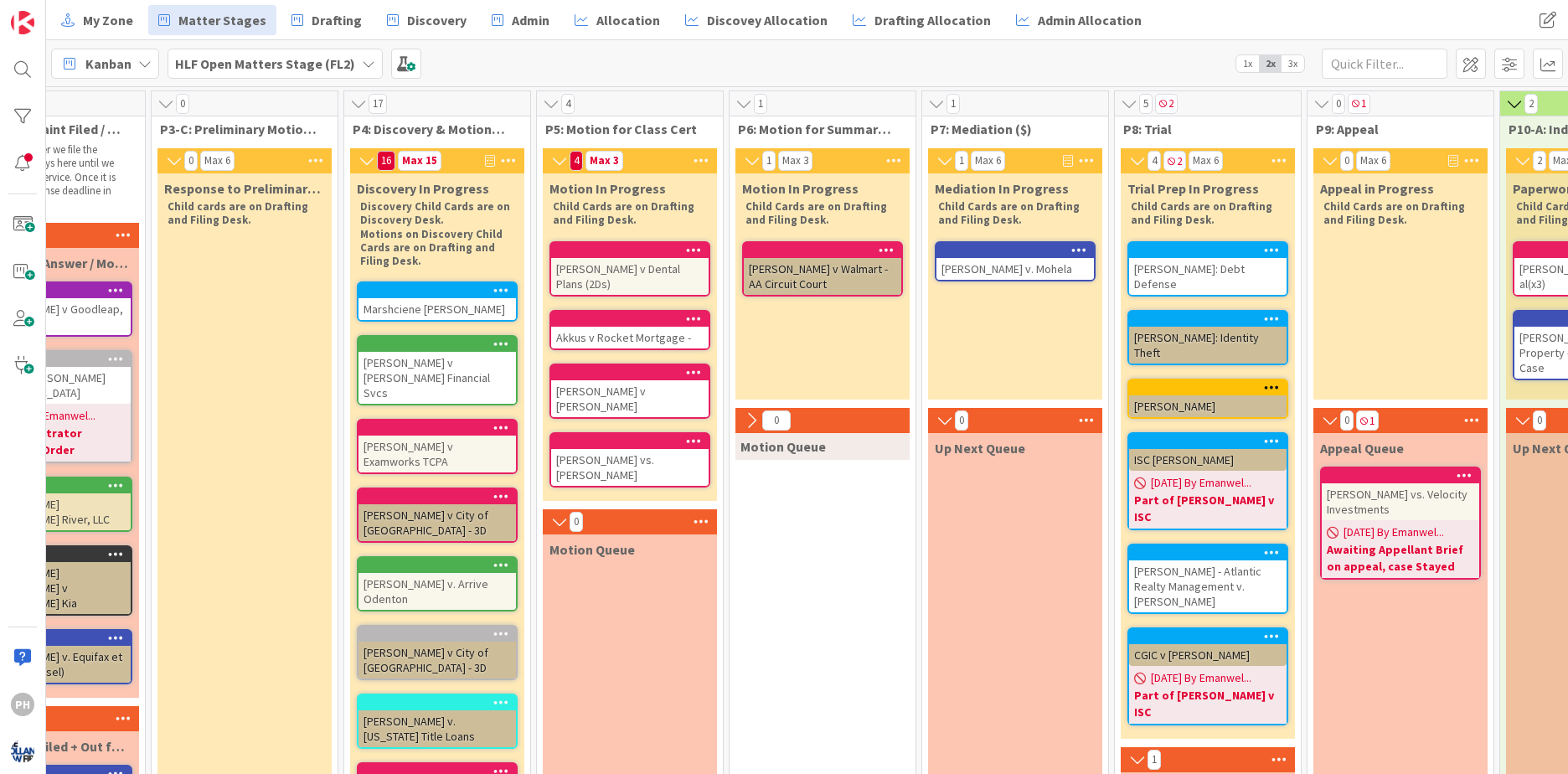
click at [1249, 62] on span "1x" at bounding box center [1247, 64] width 22 height 17
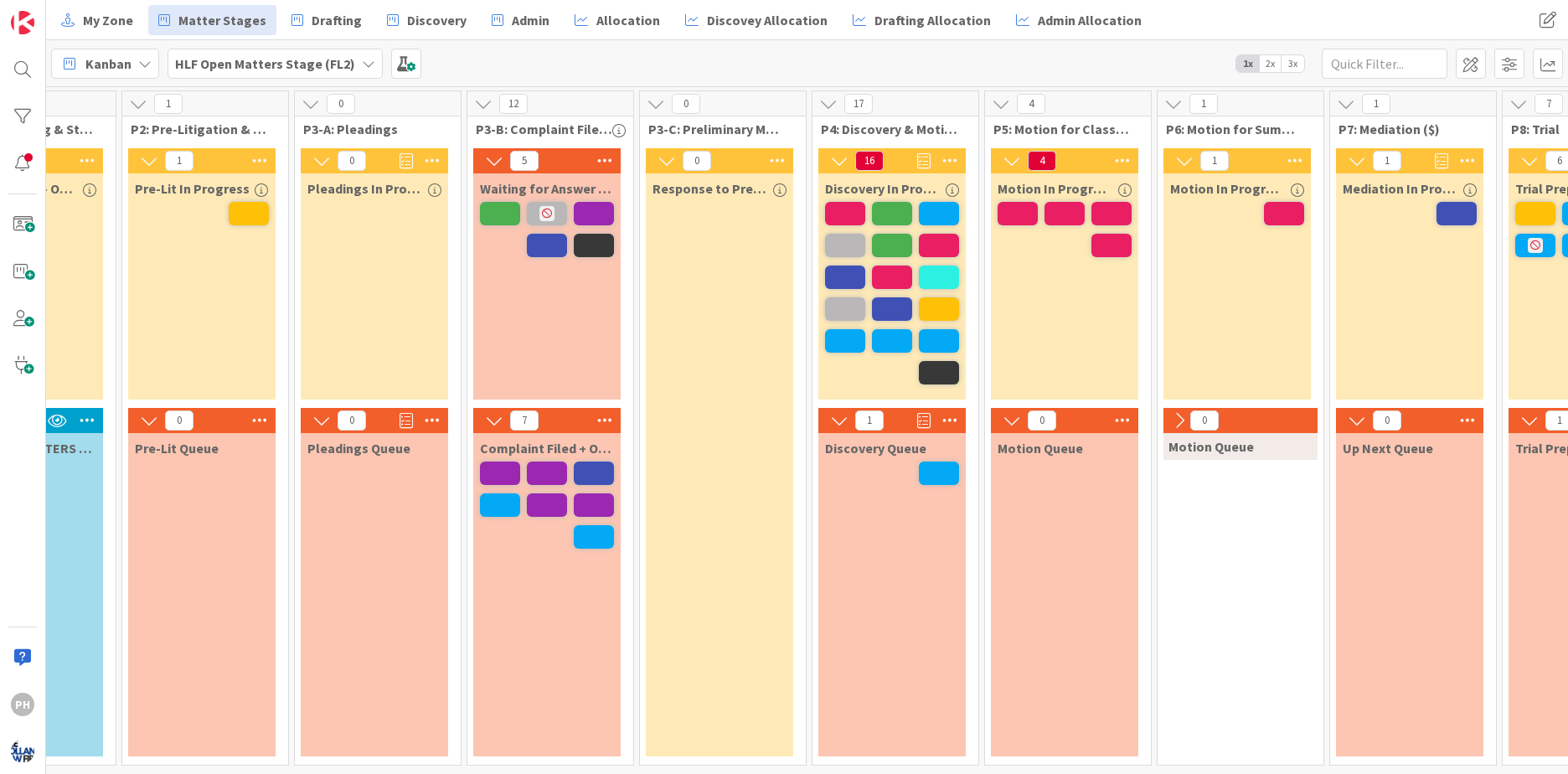
scroll to position [1, 143]
